Goal: Information Seeking & Learning: Stay updated

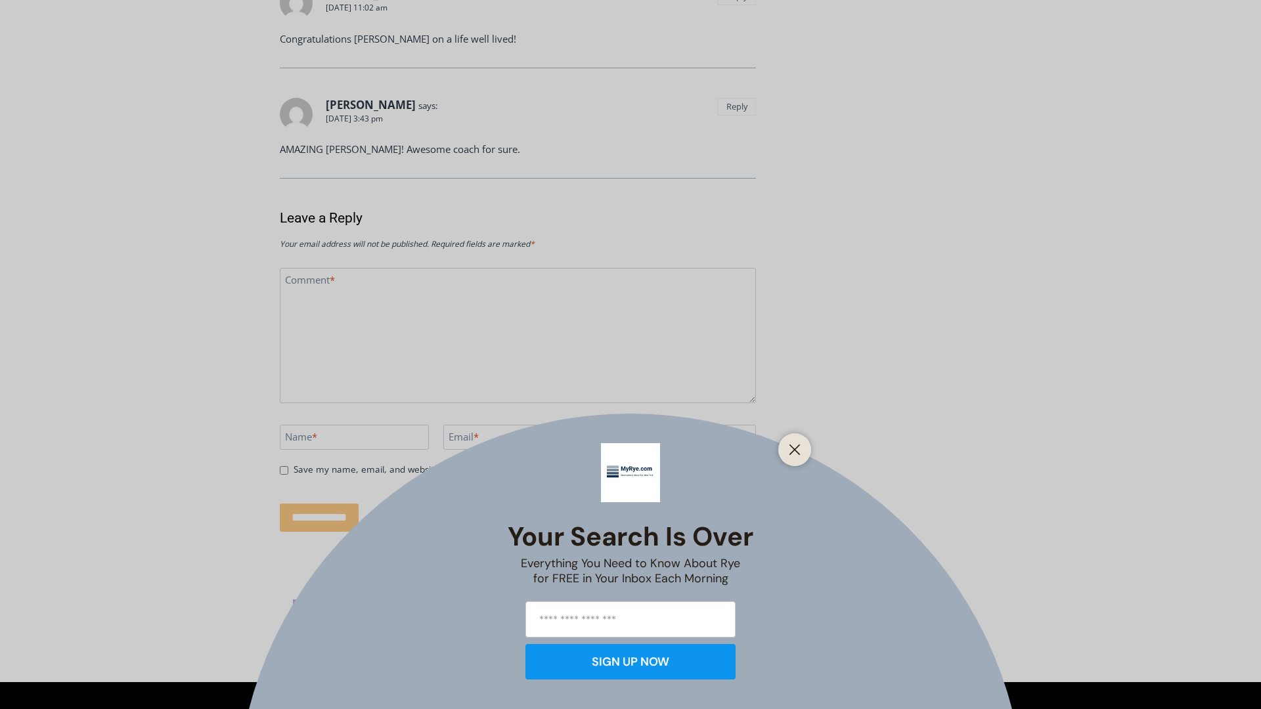
scroll to position [5338, 0]
